Goal: Transaction & Acquisition: Download file/media

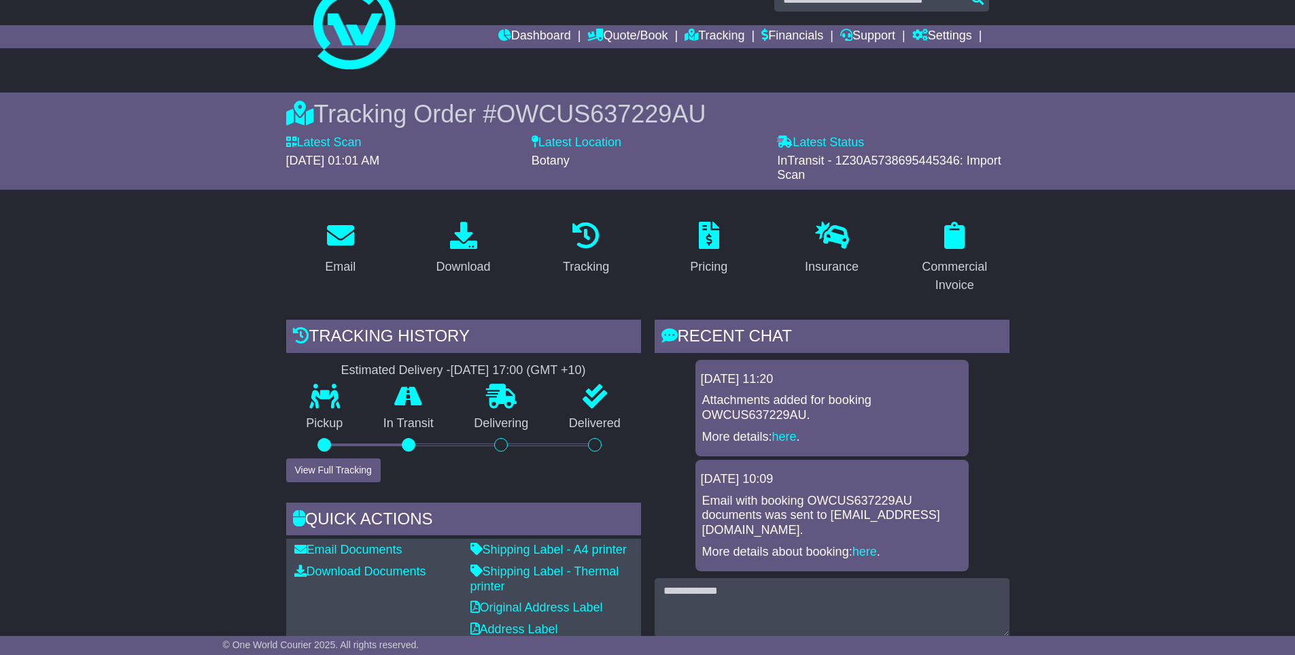
scroll to position [80, 0]
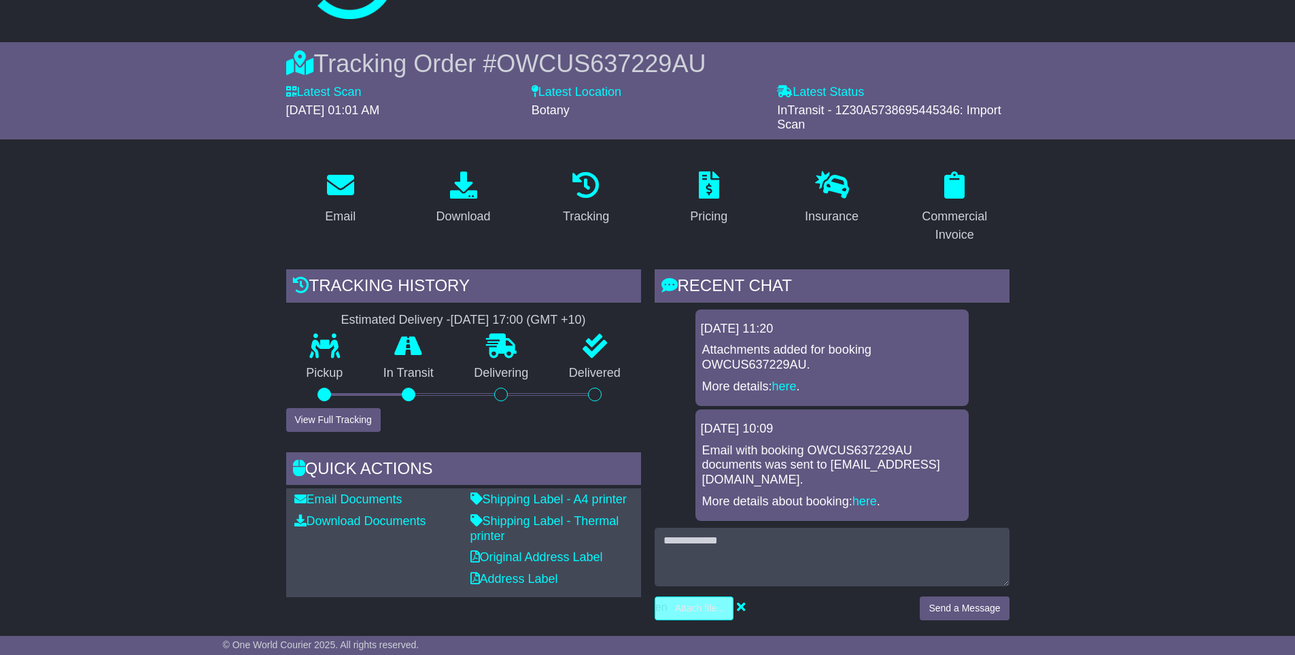
click at [681, 597] on input "file" at bounding box center [630, 608] width 206 height 22
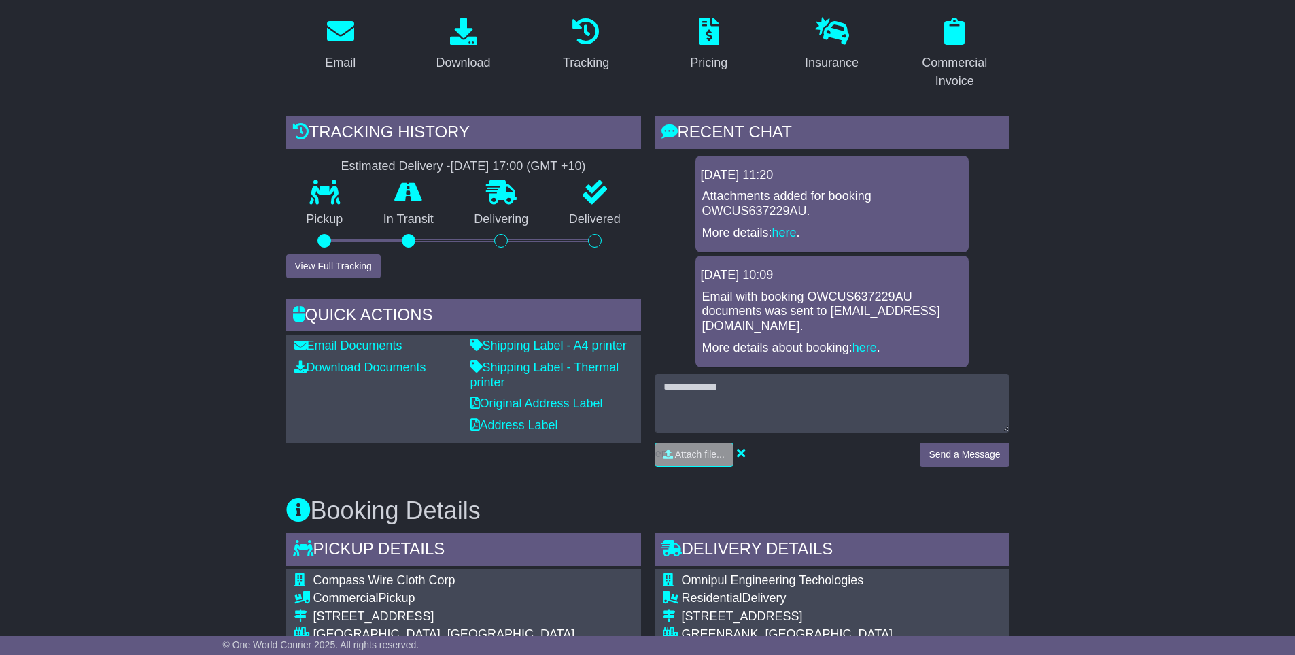
scroll to position [164, 0]
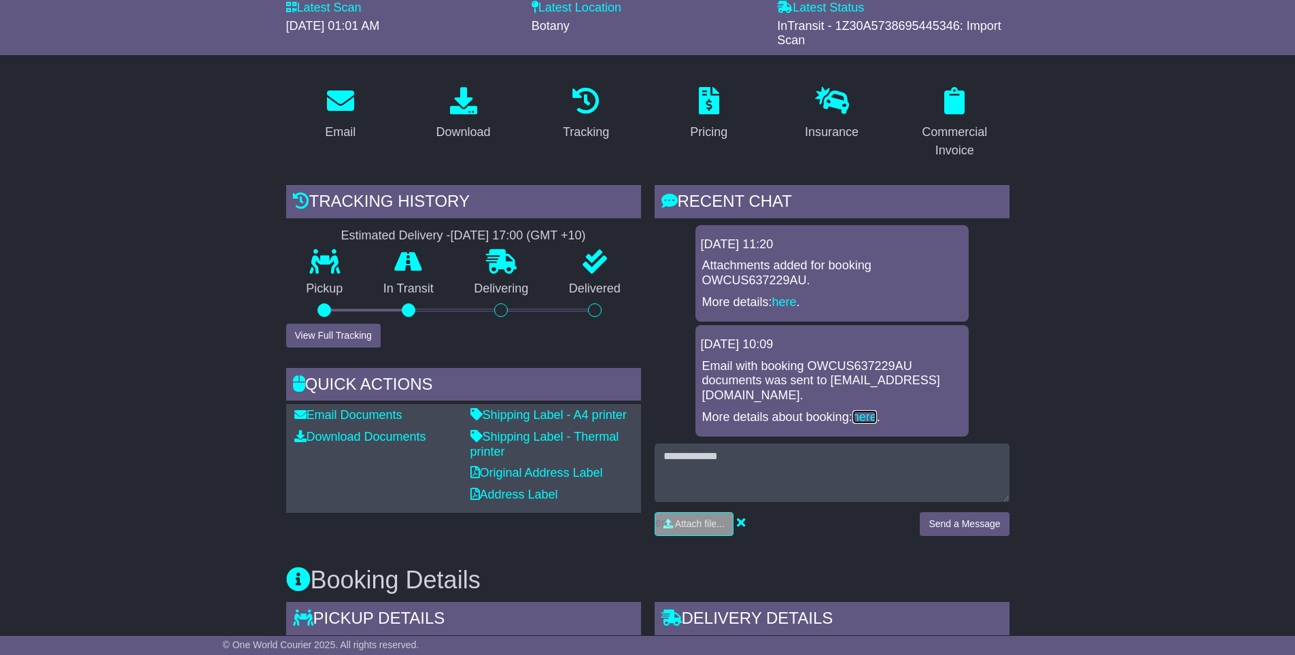
click at [853, 410] on link "here" at bounding box center [865, 417] width 24 height 14
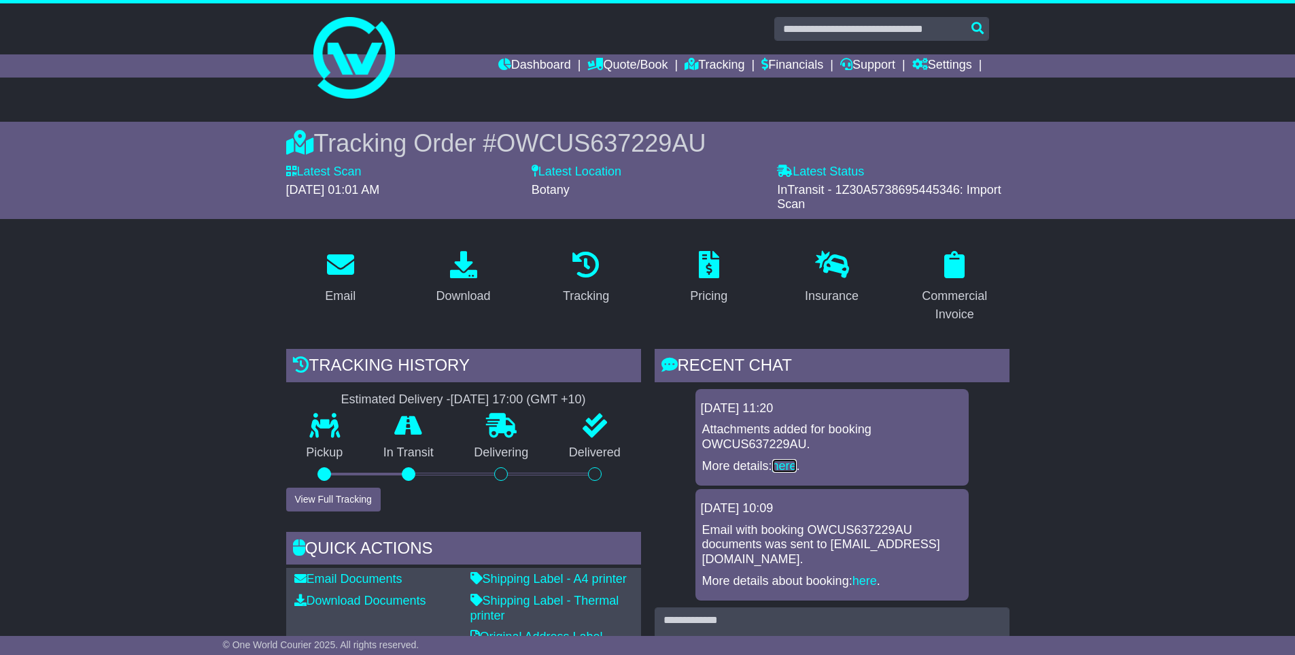
click at [787, 469] on link "here" at bounding box center [784, 466] width 24 height 14
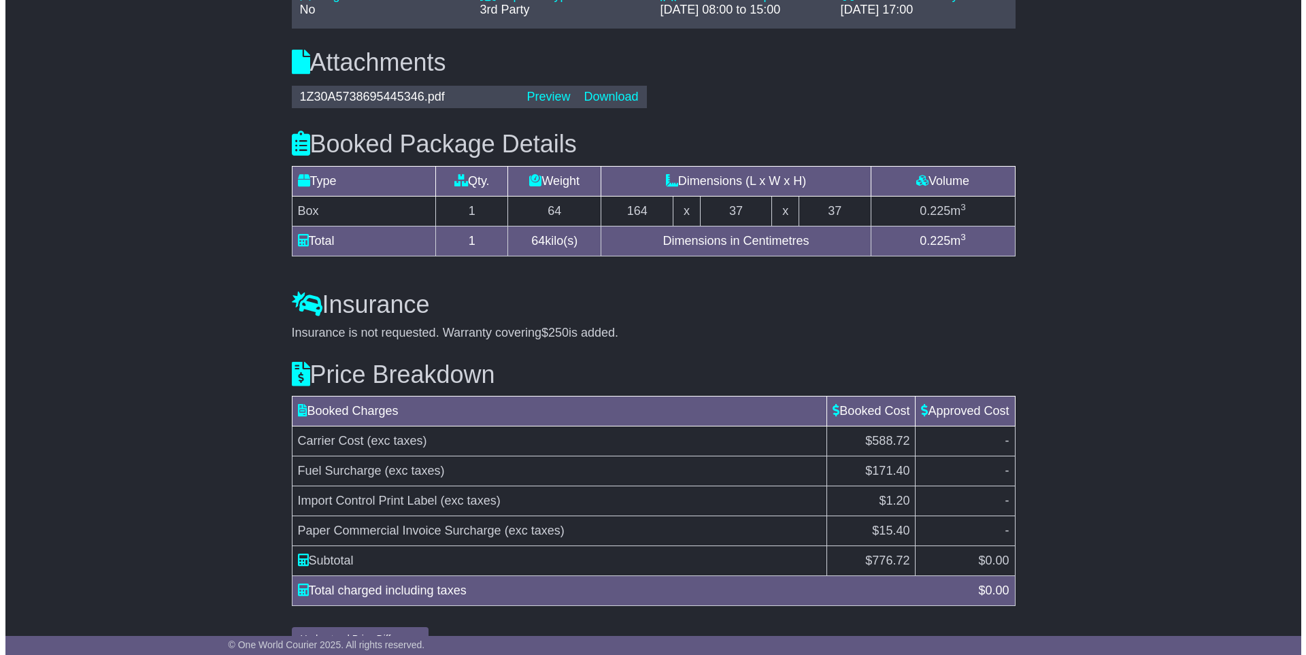
scroll to position [1106, 0]
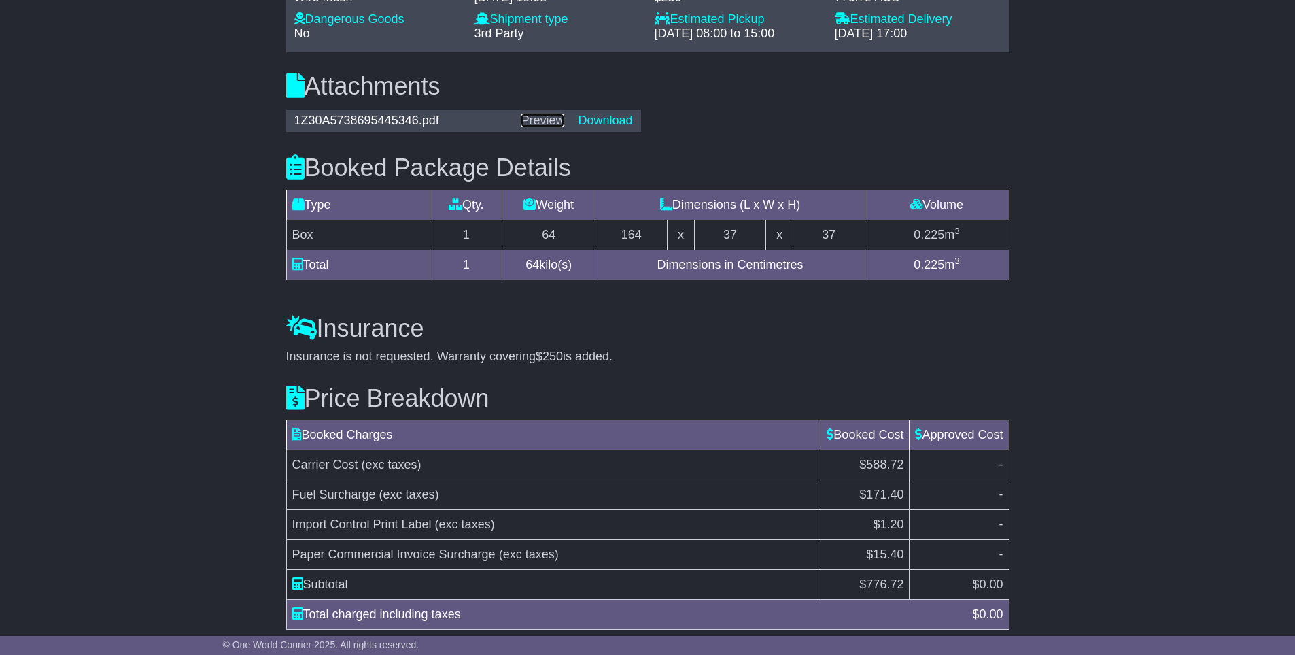
click at [558, 114] on link "Preview" at bounding box center [543, 121] width 44 height 14
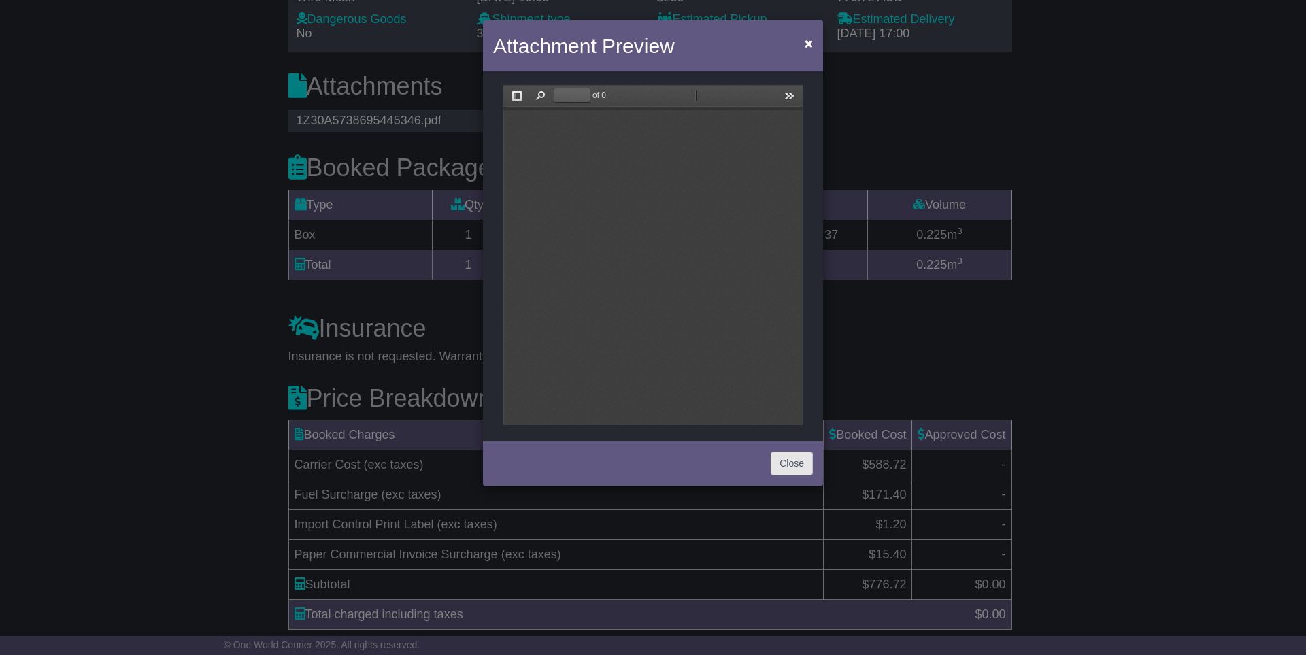
scroll to position [0, 0]
type input "*"
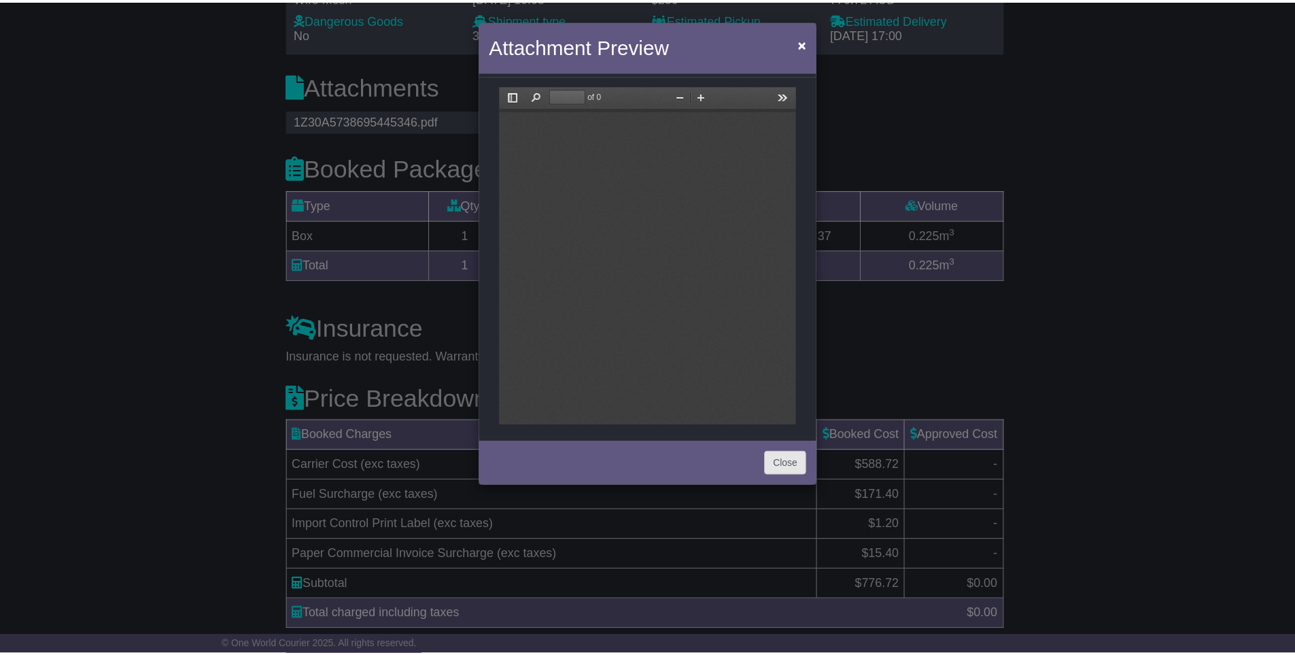
scroll to position [7, 0]
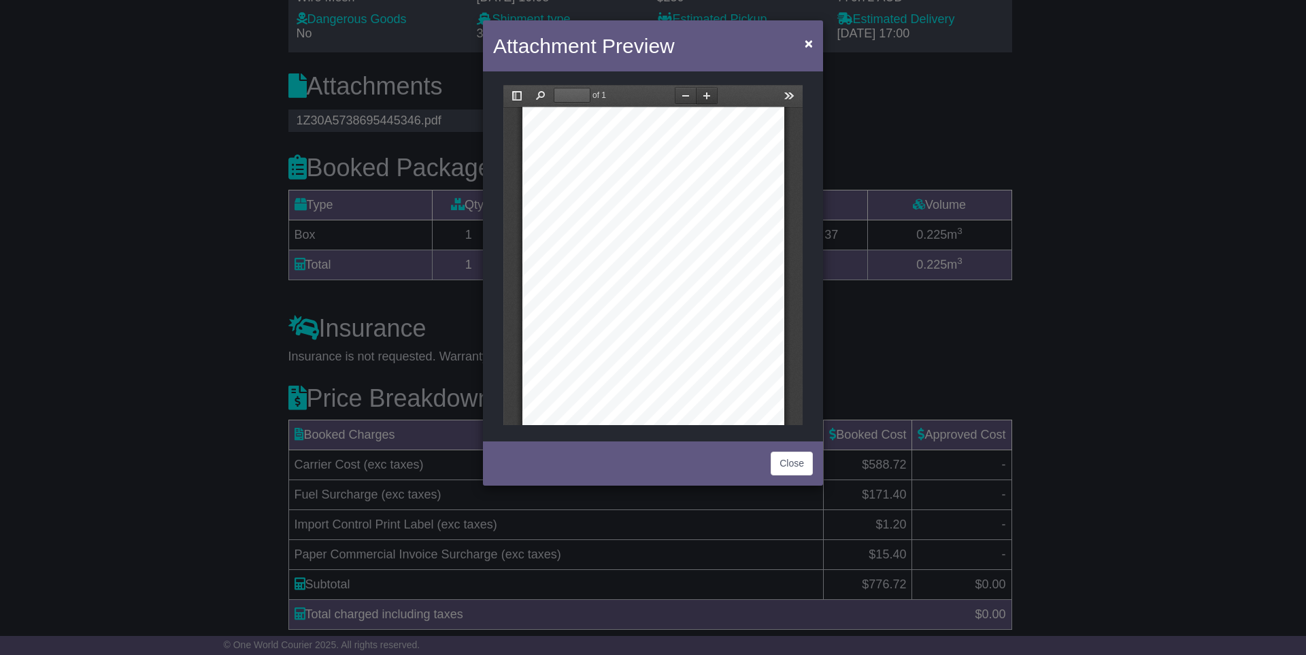
click at [706, 100] on button "Zoom In" at bounding box center [707, 95] width 22 height 17
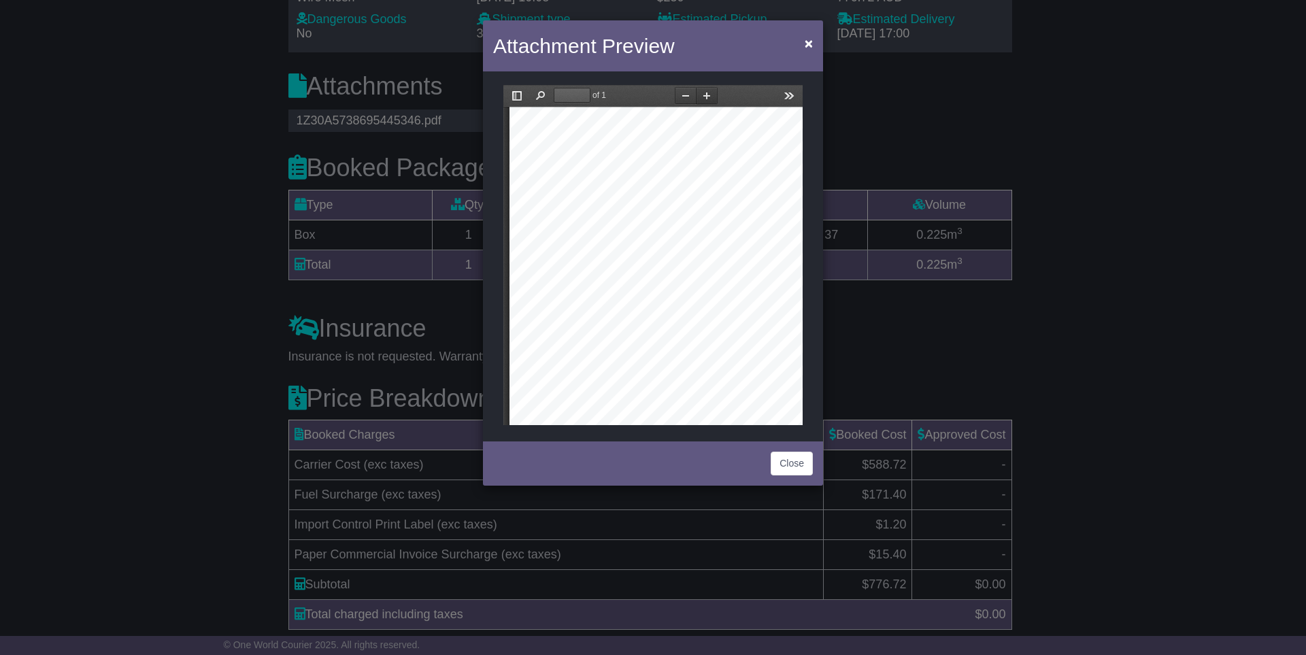
click at [707, 99] on button "Zoom In" at bounding box center [707, 95] width 22 height 17
click at [804, 46] on span "×" at bounding box center [808, 43] width 8 height 16
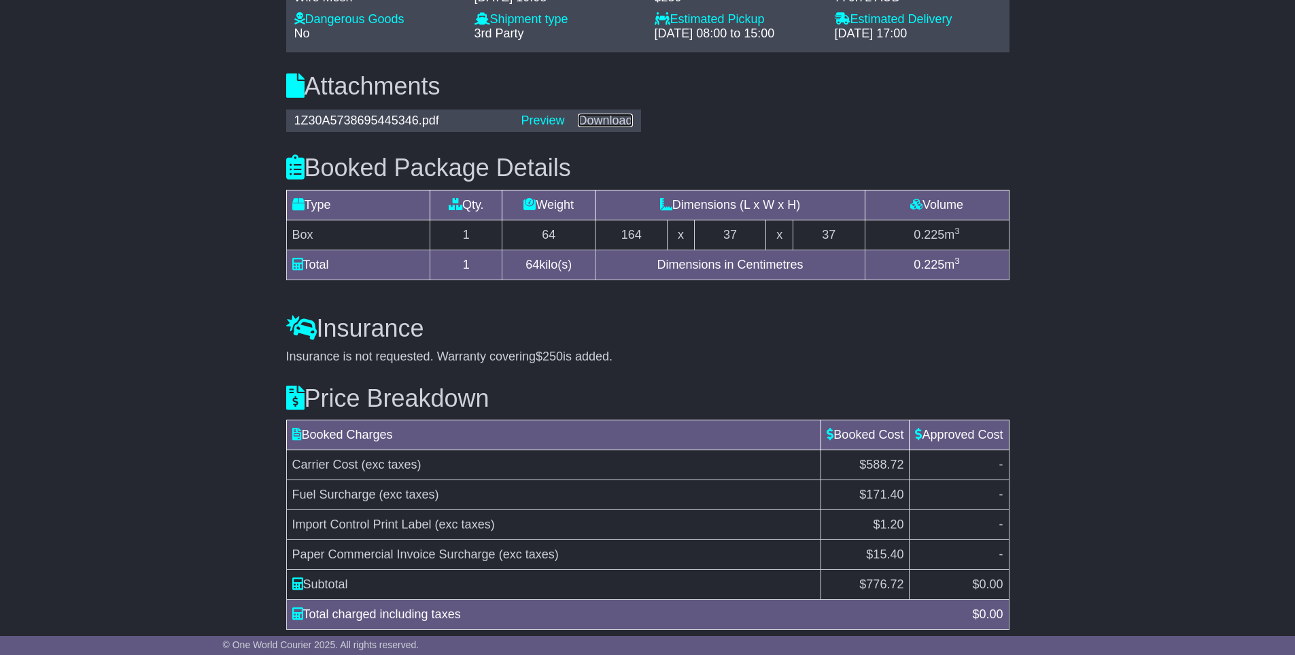
click at [609, 114] on link "Download" at bounding box center [605, 121] width 54 height 14
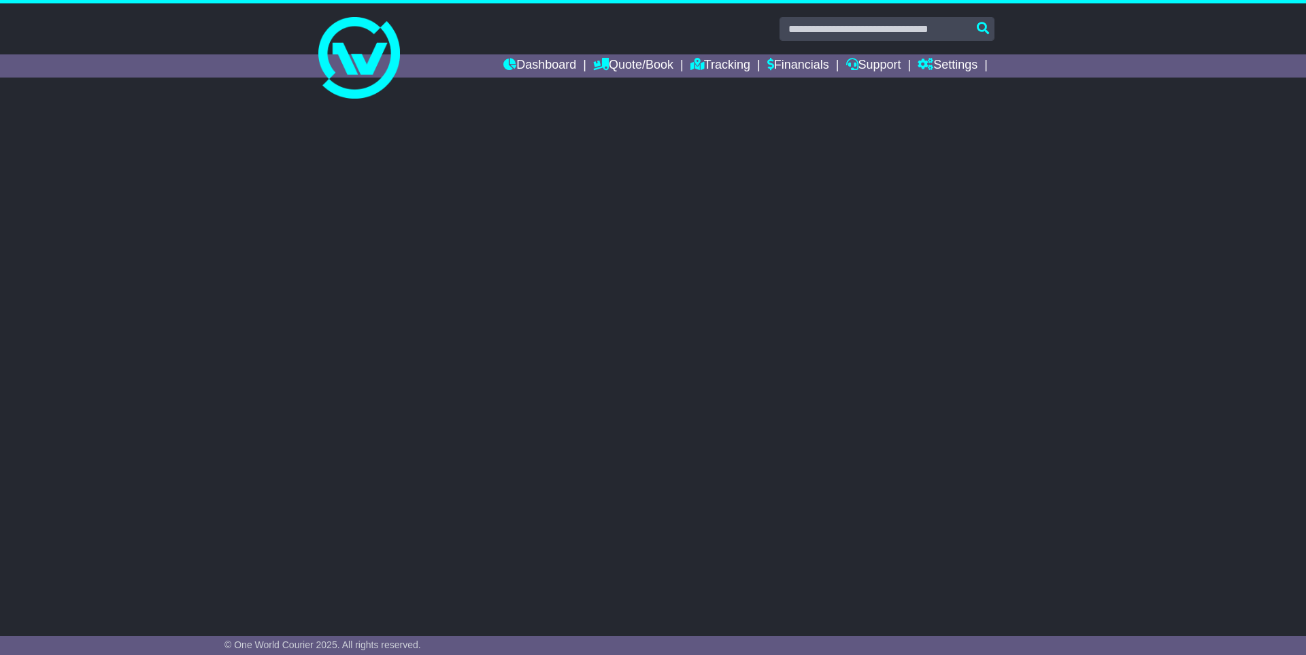
select select "**"
